Goal: Register for event/course

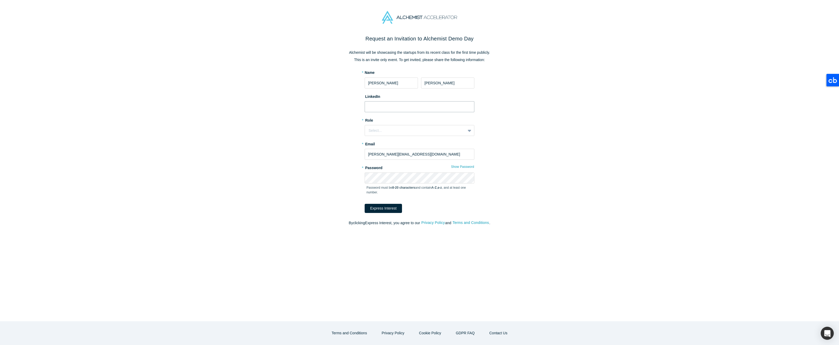
click at [402, 109] on input at bounding box center [420, 106] width 110 height 11
paste input "[URL][DOMAIN_NAME][PERSON_NAME]"
type input "[URL][DOMAIN_NAME][PERSON_NAME]"
click at [384, 129] on div "Select..." at bounding box center [415, 130] width 93 height 5
click at [388, 146] on div "VC" at bounding box center [420, 144] width 110 height 10
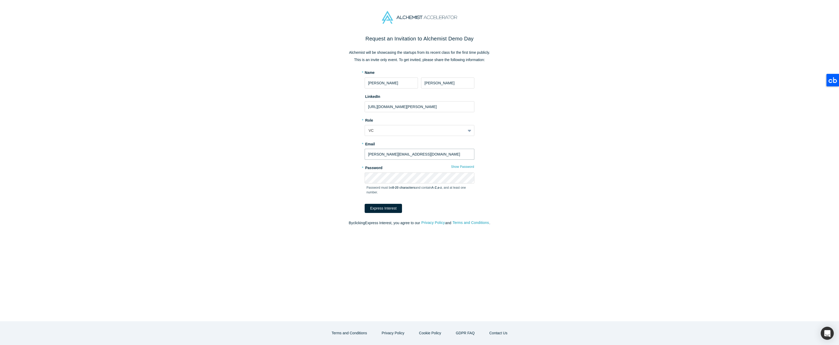
click at [390, 156] on input "[PERSON_NAME][EMAIL_ADDRESS][DOMAIN_NAME]" at bounding box center [420, 154] width 110 height 11
type input "[EMAIL_ADDRESS][DOMAIN_NAME]"
click at [389, 211] on button "Express Interest" at bounding box center [383, 208] width 37 height 9
